Goal: Check status

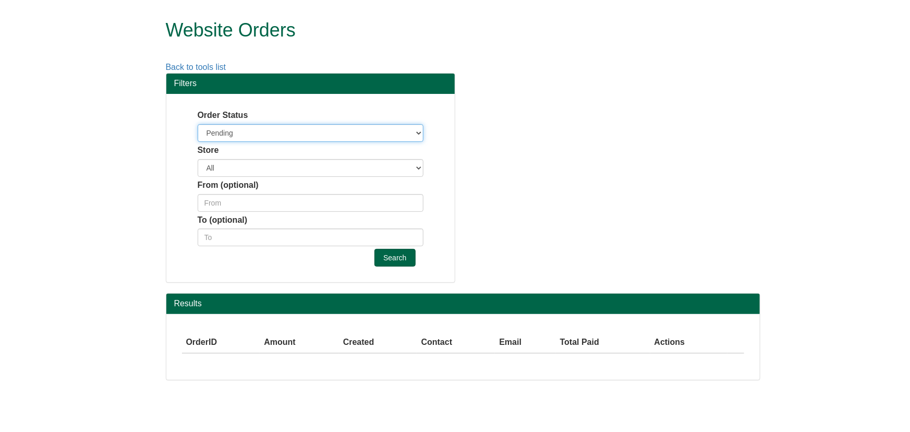
click at [341, 128] on select "Pending Processing Acknowledged Pending Review On hold Canceled Complete" at bounding box center [311, 133] width 226 height 18
select select "holded"
click at [198, 124] on select "Pending Processing Acknowledged Pending Review On hold Canceled Complete" at bounding box center [311, 133] width 226 height 18
click at [407, 255] on input "Search" at bounding box center [395, 258] width 41 height 18
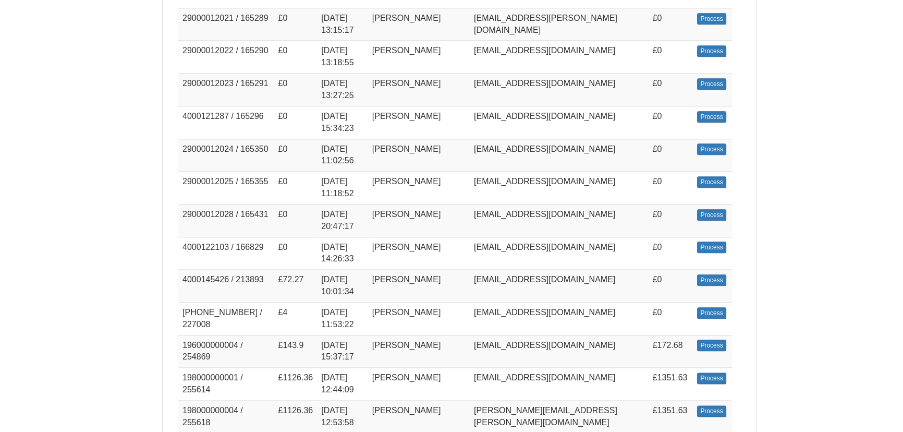
scroll to position [1549, 0]
